Goal: Transaction & Acquisition: Purchase product/service

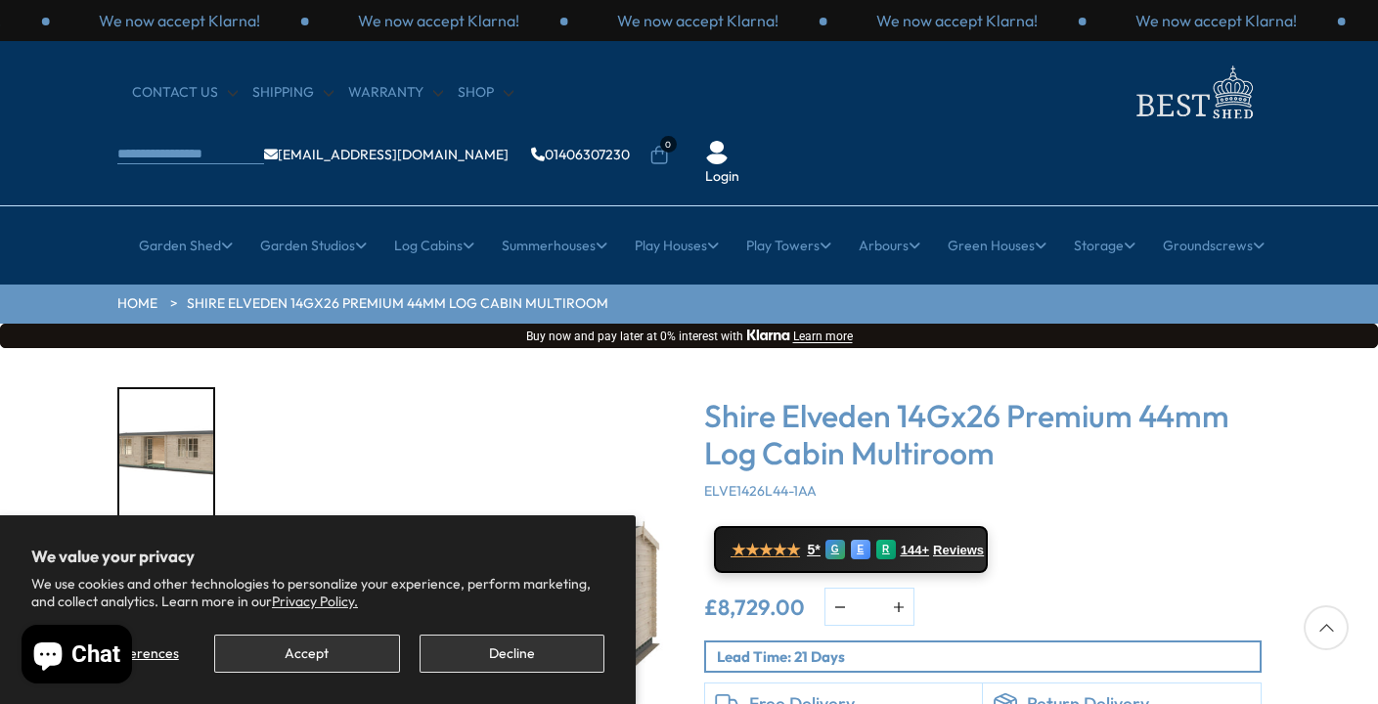
click at [495, 651] on button "Decline" at bounding box center [511, 654] width 185 height 38
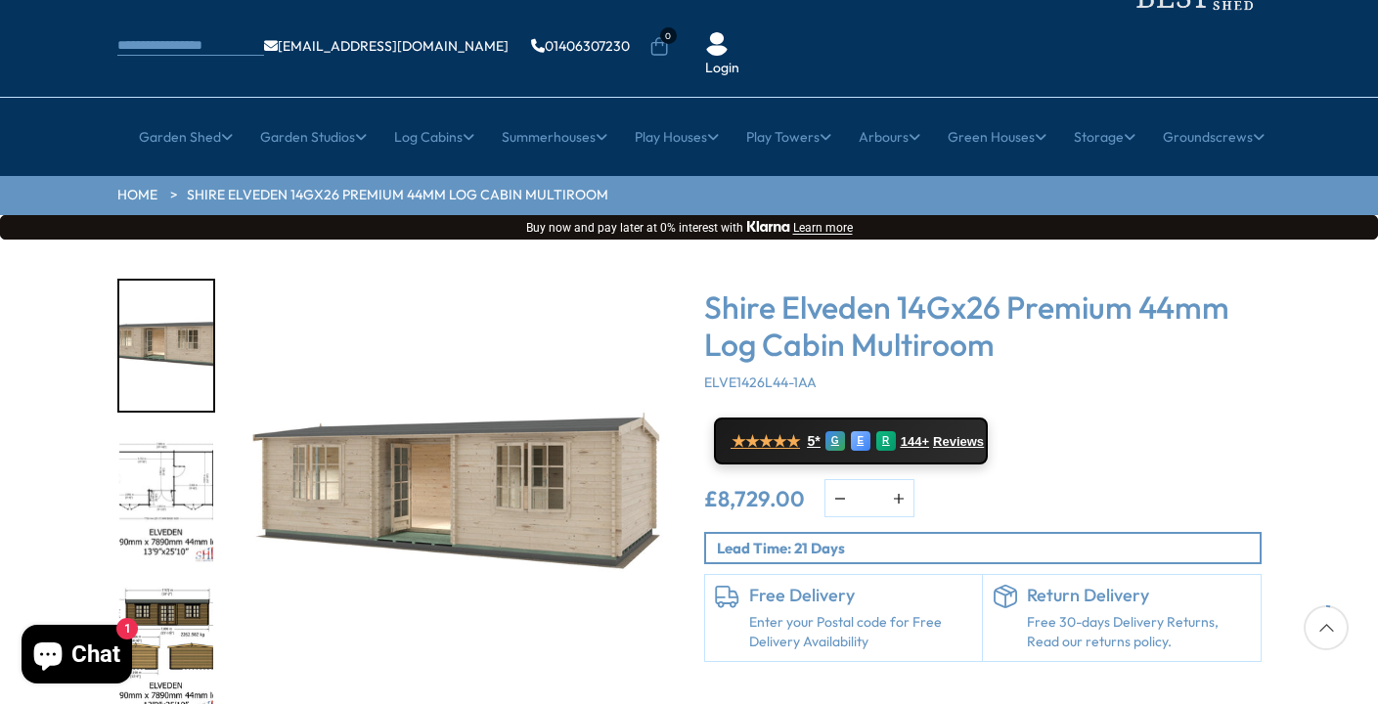
scroll to position [110, 0]
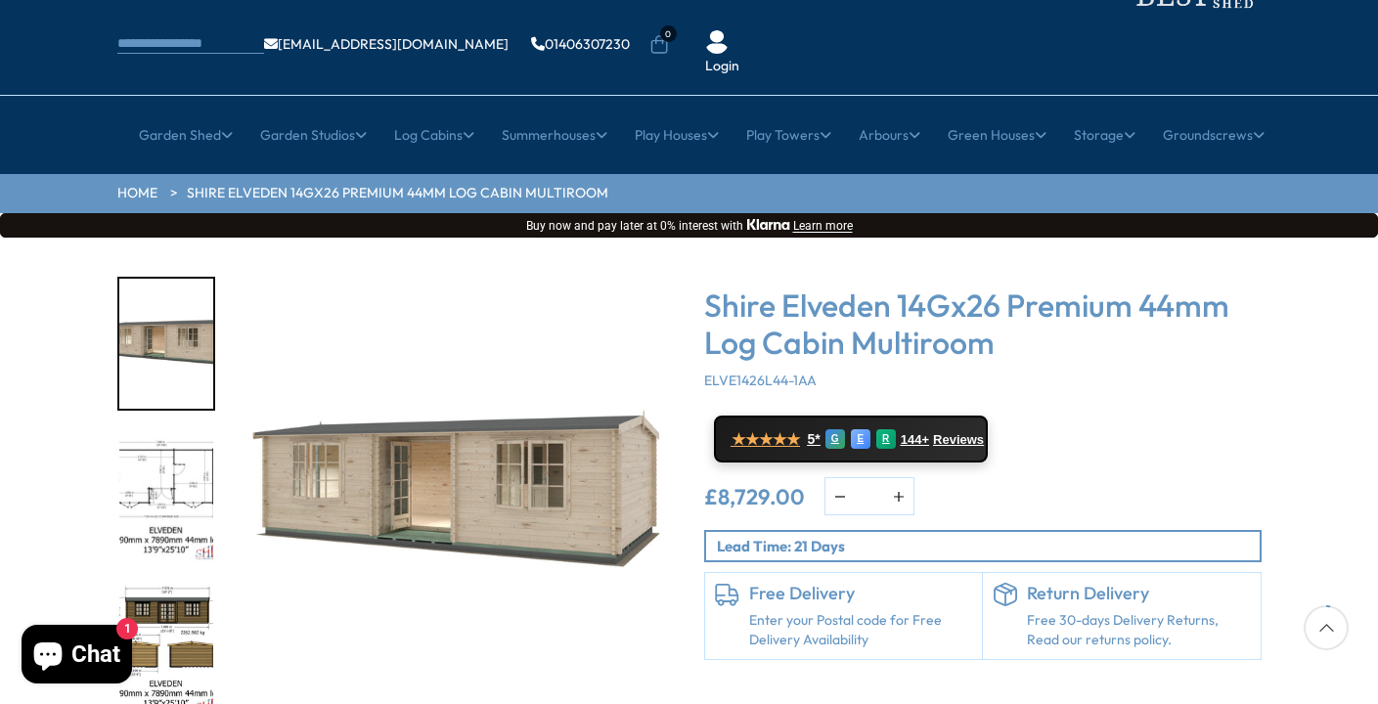
click at [175, 432] on img "2 / 10" at bounding box center [166, 497] width 94 height 130
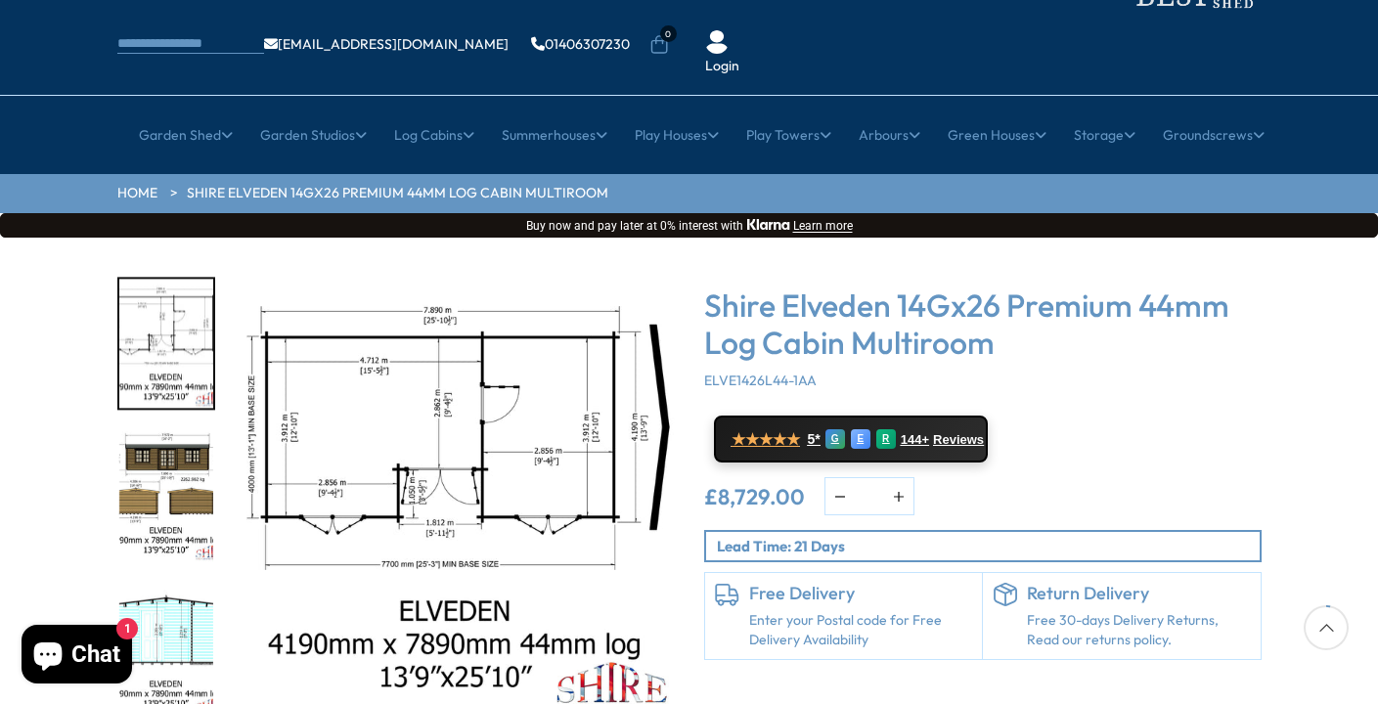
click at [177, 466] on img "3 / 10" at bounding box center [166, 497] width 94 height 130
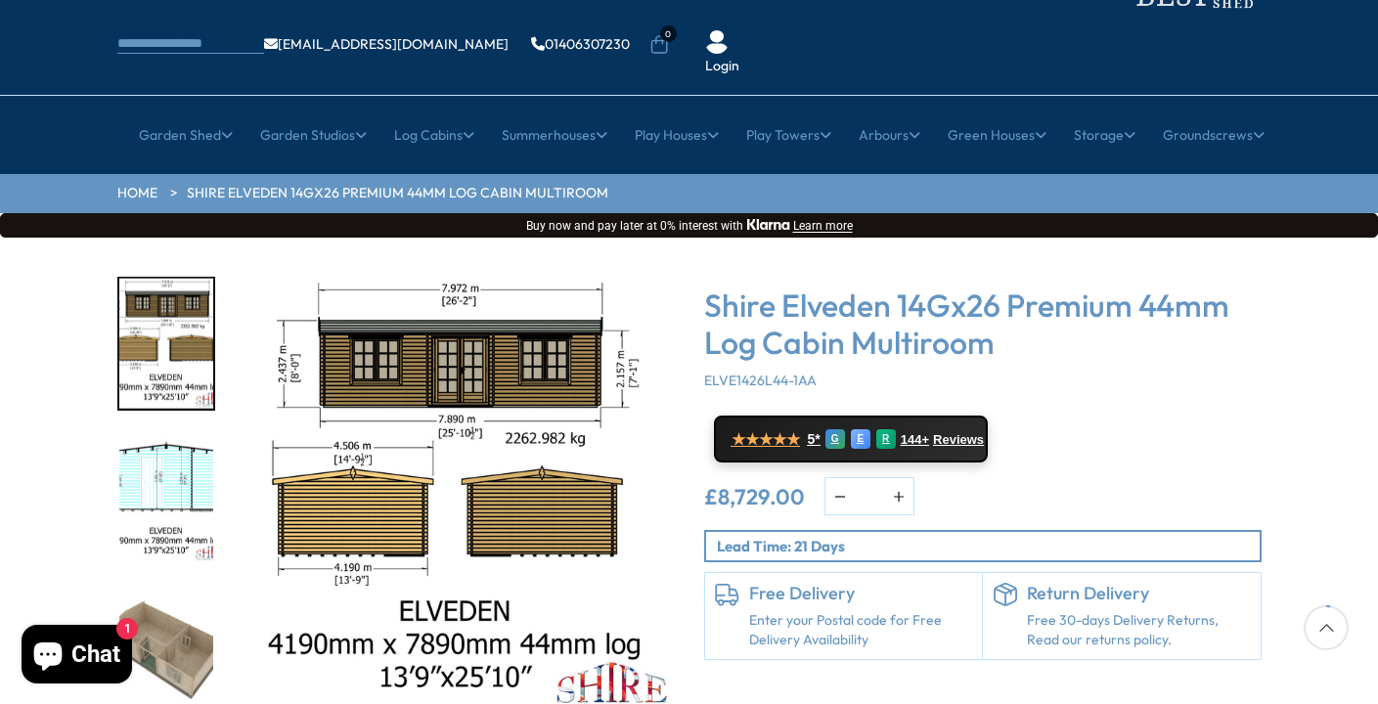
click at [389, 347] on img "3 / 10" at bounding box center [455, 497] width 440 height 440
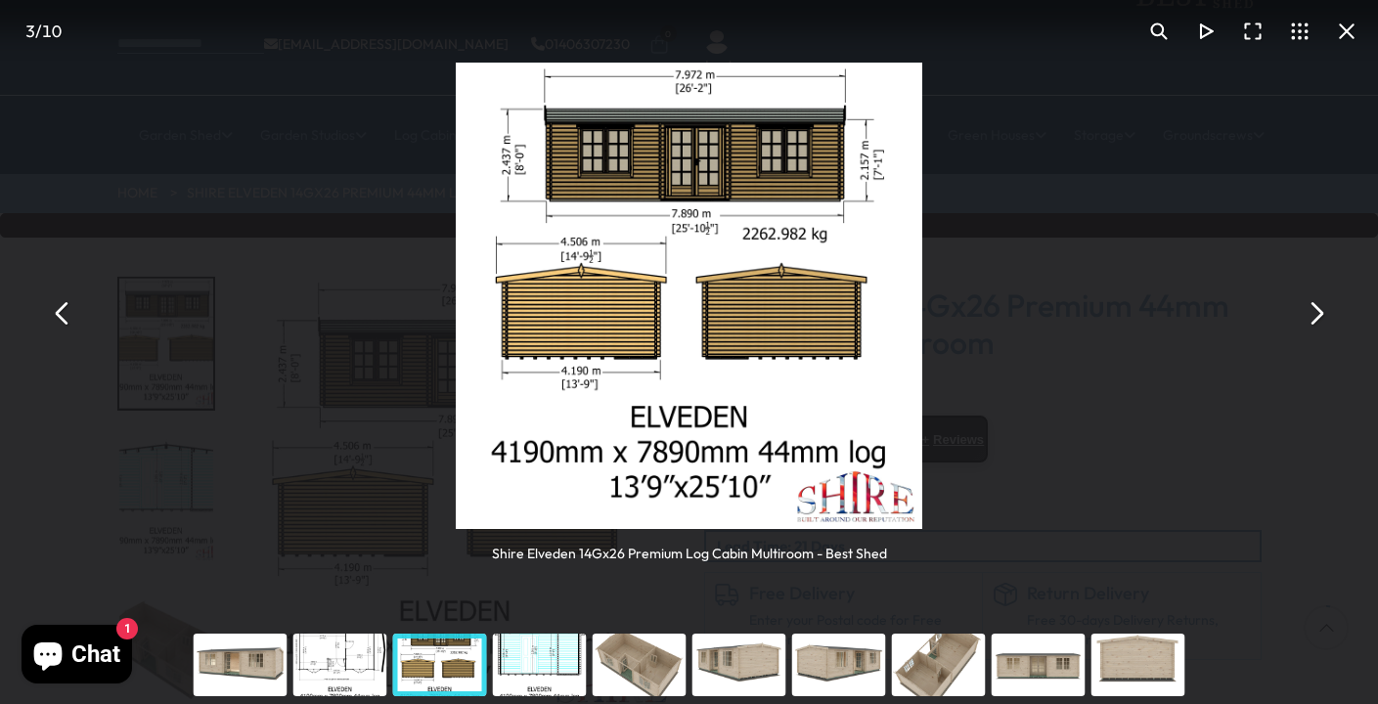
click at [1311, 315] on button "You can close this modal content with the ESC key" at bounding box center [1315, 312] width 47 height 47
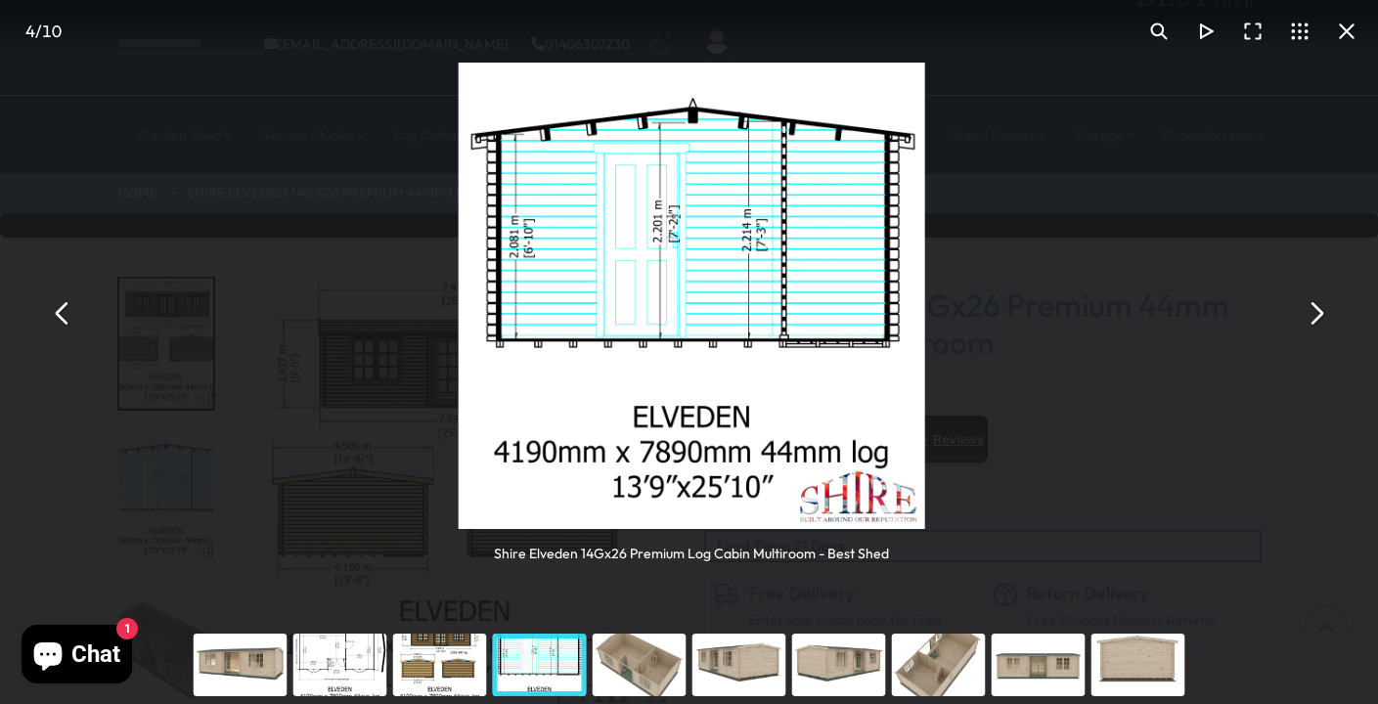
click at [1311, 315] on button "You can close this modal content with the ESC key" at bounding box center [1315, 312] width 47 height 47
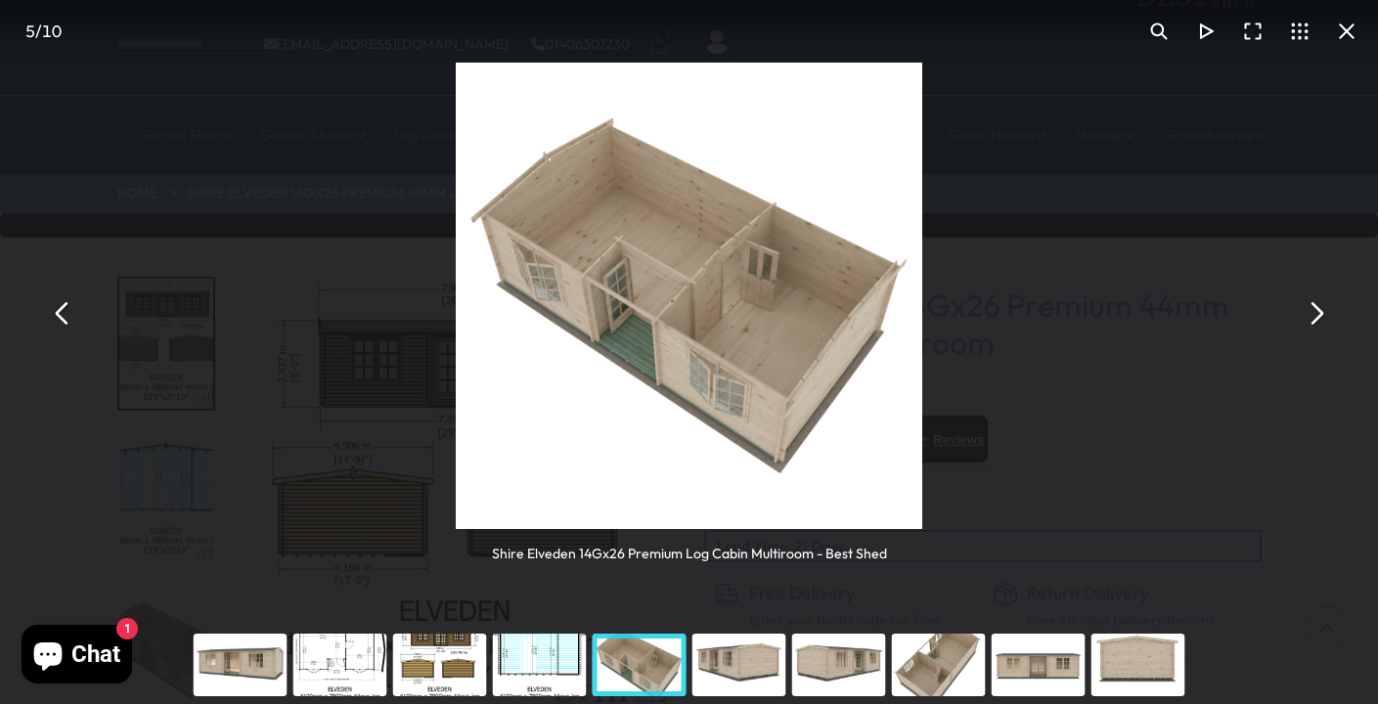
click at [1311, 315] on button "You can close this modal content with the ESC key" at bounding box center [1315, 312] width 47 height 47
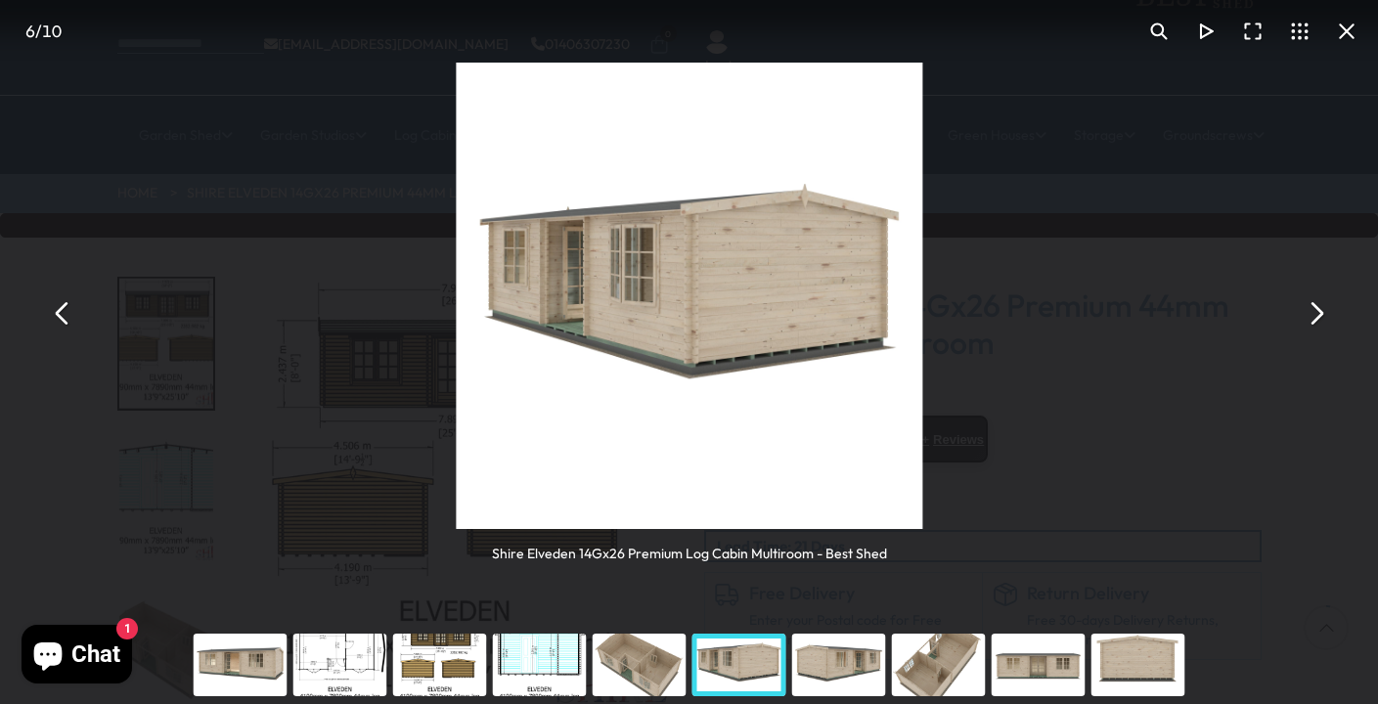
click at [1311, 315] on button "You can close this modal content with the ESC key" at bounding box center [1315, 312] width 47 height 47
